Goal: Information Seeking & Learning: Learn about a topic

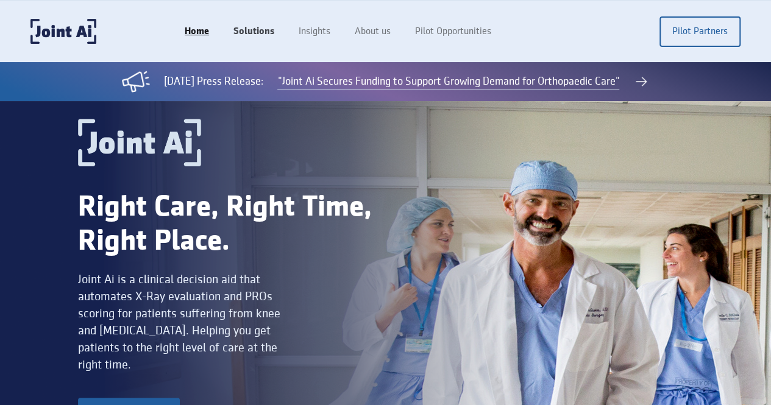
click at [286, 37] on link "Solutions" at bounding box center [253, 31] width 65 height 23
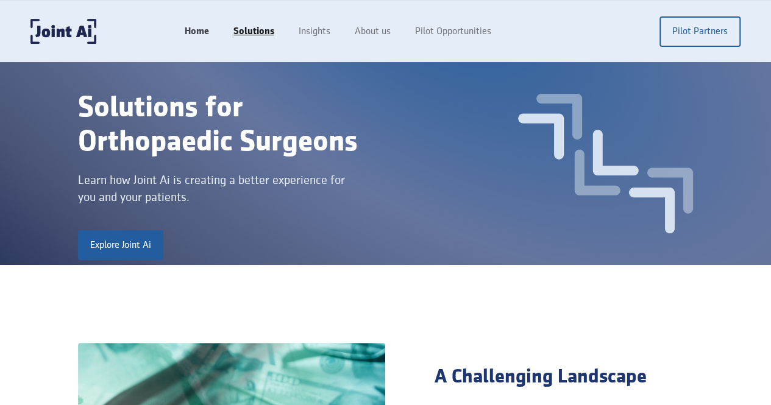
click at [221, 26] on link "Home" at bounding box center [196, 31] width 49 height 23
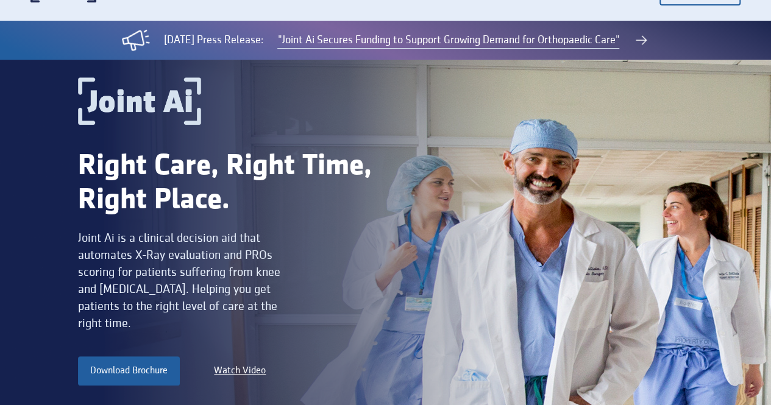
scroll to position [61, 0]
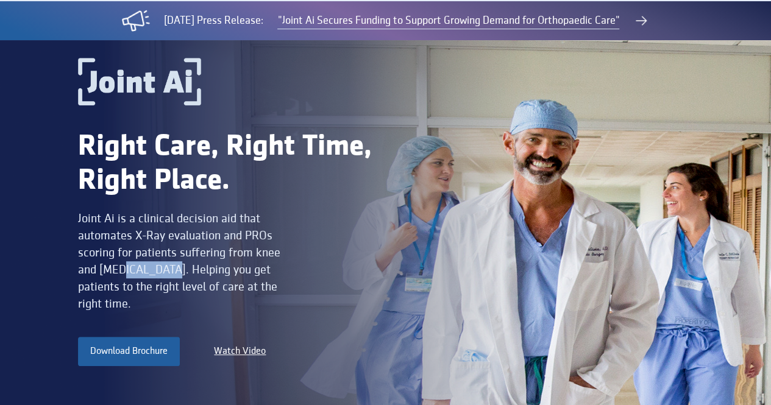
drag, startPoint x: 157, startPoint y: 283, endPoint x: 117, endPoint y: 285, distance: 40.3
click at [117, 285] on div "Joint Ai is a clinical decision aid that automates X-Ray evaluation and PROs sc…" at bounding box center [185, 261] width 215 height 102
